Goal: Find specific page/section: Find specific page/section

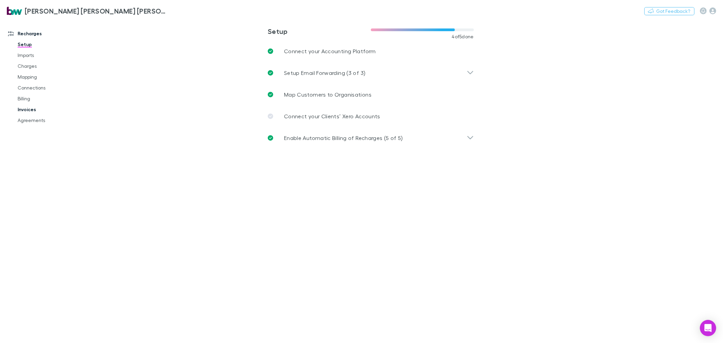
click at [22, 108] on link "Invoices" at bounding box center [52, 109] width 83 height 11
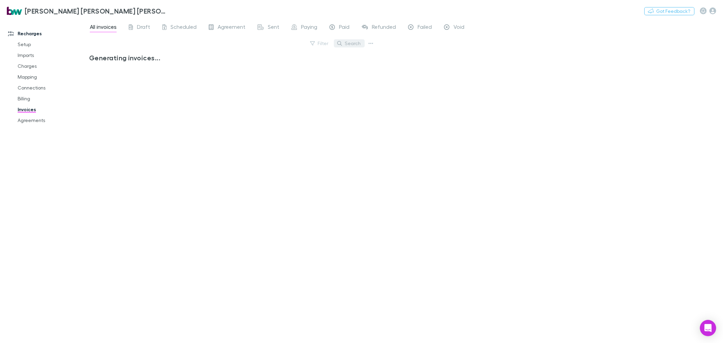
click at [350, 41] on button "Search" at bounding box center [349, 43] width 31 height 8
type input "*****"
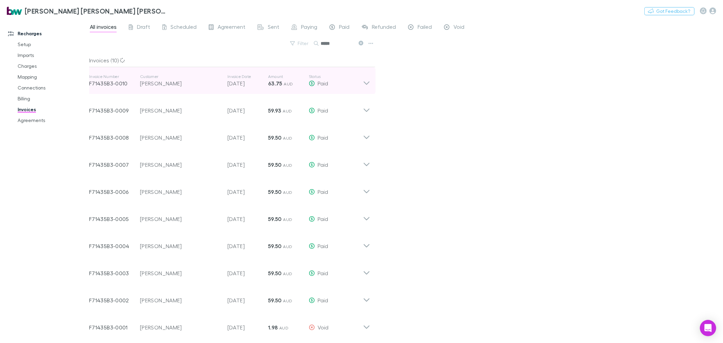
click at [371, 83] on div "Invoice Number F71435B3-0010 Customer Sky [PERSON_NAME] Invoice Date [DATE] Amo…" at bounding box center [230, 80] width 292 height 27
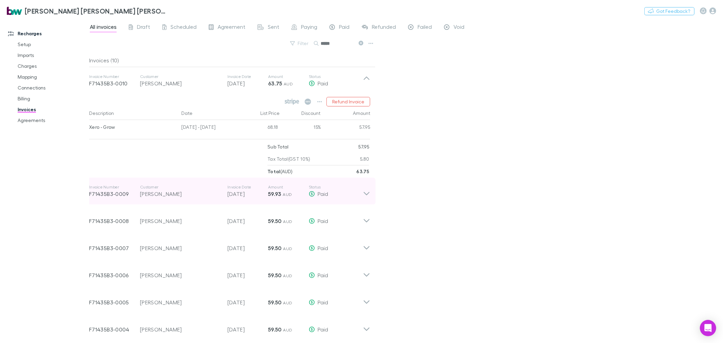
click at [368, 198] on icon at bounding box center [366, 191] width 7 height 14
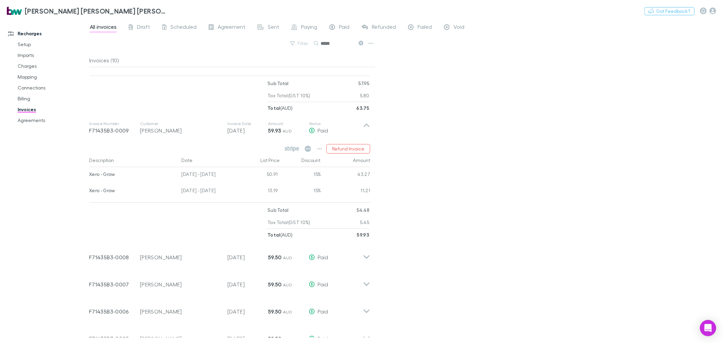
scroll to position [75, 0]
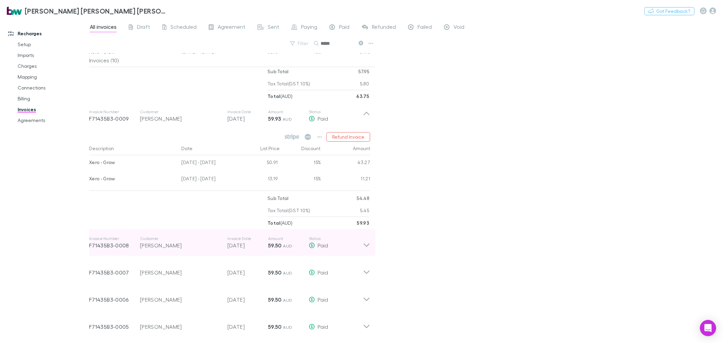
click at [371, 247] on div "Invoice Number F71435B3-0008 Customer [PERSON_NAME] Invoice Date [DATE] Amount …" at bounding box center [230, 242] width 292 height 27
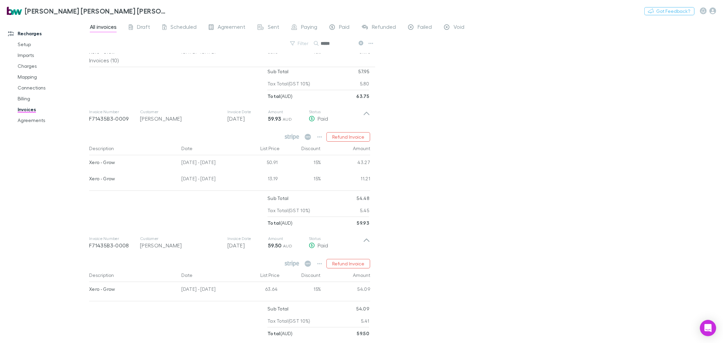
click at [433, 255] on div "All invoices Draft Scheduled Agreement Sent Paying Paid Refunded Failed Void Fi…" at bounding box center [406, 181] width 634 height 324
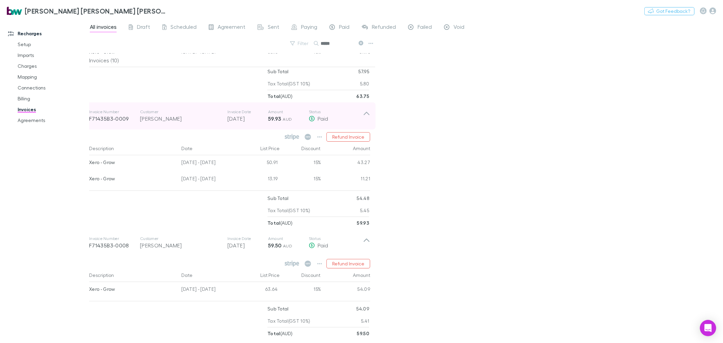
click at [367, 116] on icon at bounding box center [366, 116] width 7 height 14
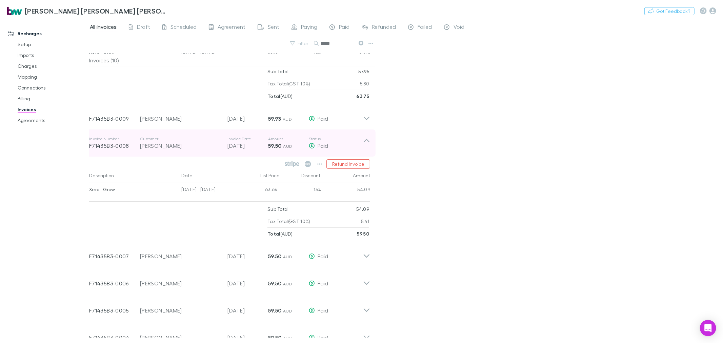
click at [368, 144] on icon at bounding box center [366, 143] width 7 height 14
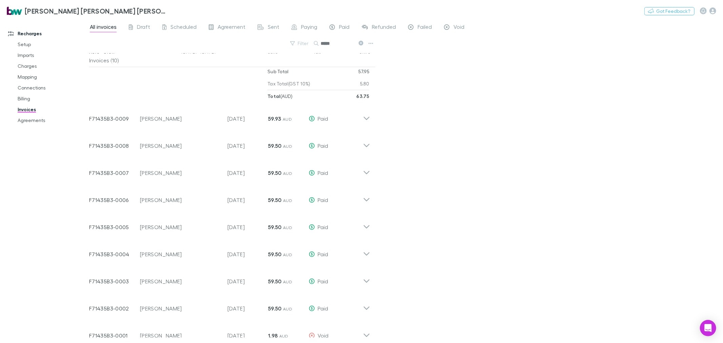
click at [417, 181] on div "All invoices Draft Scheduled Agreement Sent Paying Paid Refunded Failed Void Fi…" at bounding box center [406, 181] width 634 height 324
click at [95, 29] on span "All invoices" at bounding box center [103, 27] width 27 height 9
drag, startPoint x: 336, startPoint y: 43, endPoint x: 304, endPoint y: 43, distance: 31.9
click at [304, 43] on div "Filter Search *****" at bounding box center [232, 46] width 287 height 15
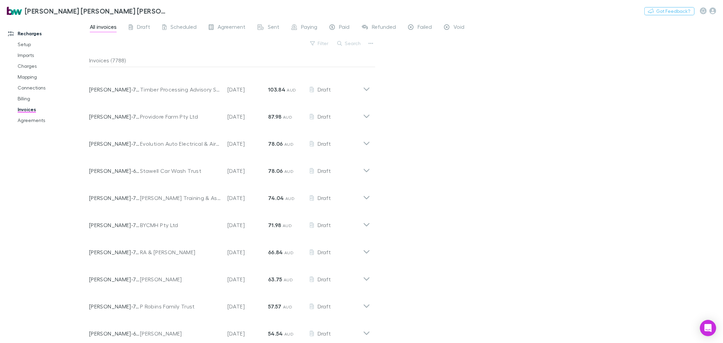
click at [509, 103] on div "All invoices Draft Scheduled Agreement Sent Paying Paid Refunded Failed Void Fi…" at bounding box center [406, 181] width 634 height 324
click at [34, 123] on link "Agreements" at bounding box center [52, 120] width 83 height 11
